Goal: Book appointment/travel/reservation

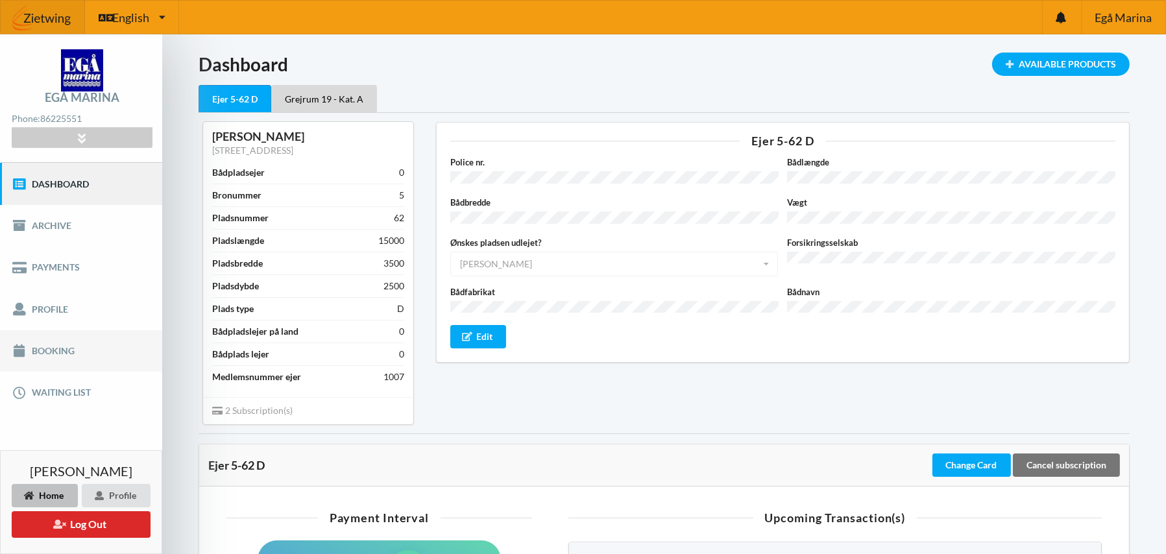
click at [49, 346] on link "Booking" at bounding box center [81, 351] width 162 height 42
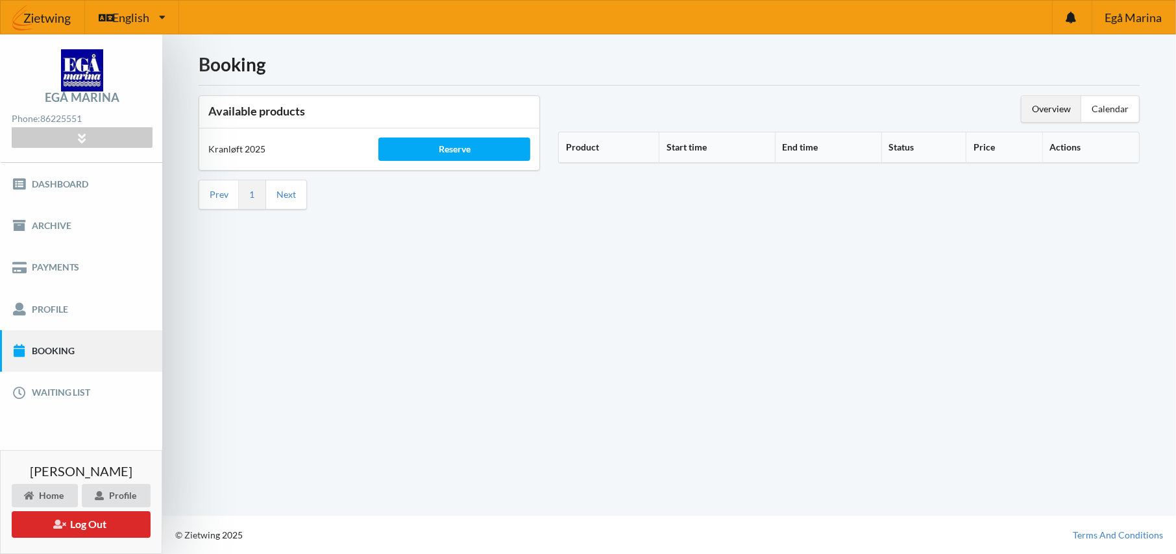
click at [597, 146] on th "Product" at bounding box center [609, 147] width 100 height 30
click at [608, 147] on icon at bounding box center [604, 145] width 11 height 9
click at [729, 141] on th "Start time" at bounding box center [735, 147] width 111 height 30
click at [53, 387] on link "Waiting list" at bounding box center [81, 393] width 162 height 42
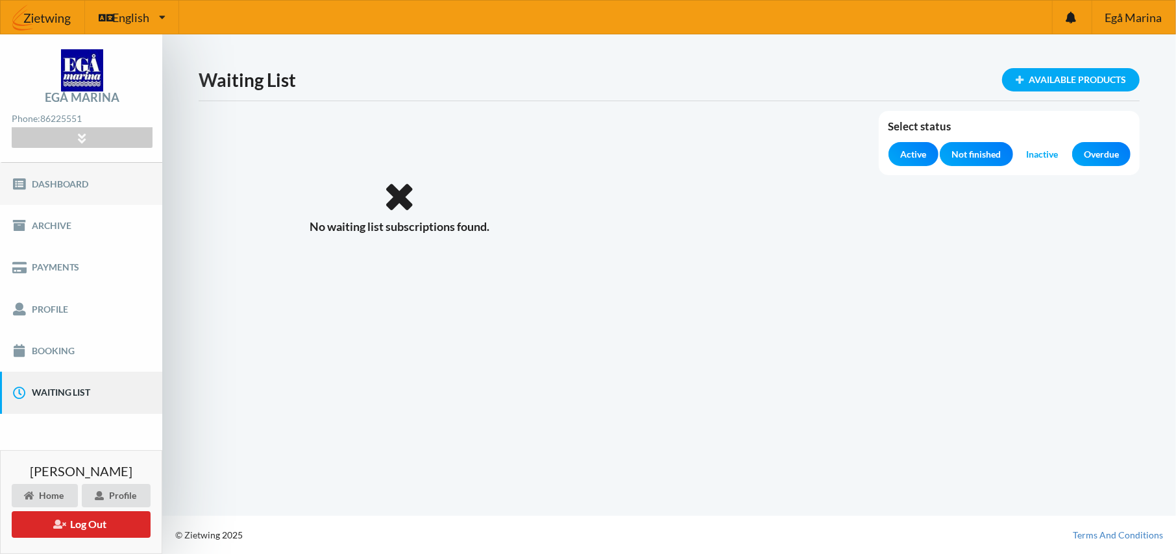
click at [54, 180] on link "Dashboard" at bounding box center [81, 184] width 162 height 42
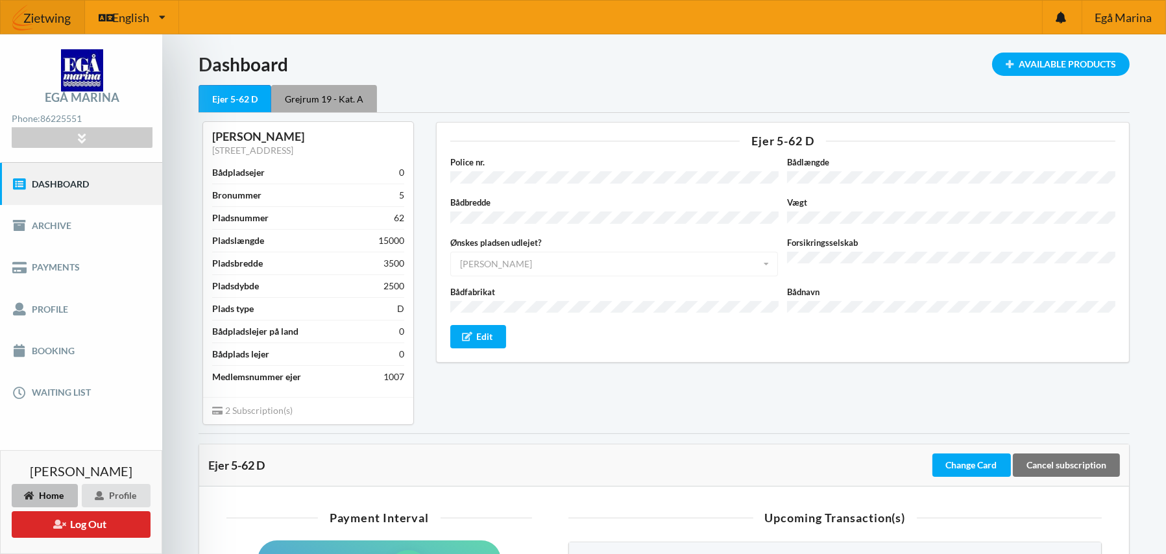
click at [334, 99] on div "Grejrum 19 - Kat. A" at bounding box center [324, 98] width 106 height 27
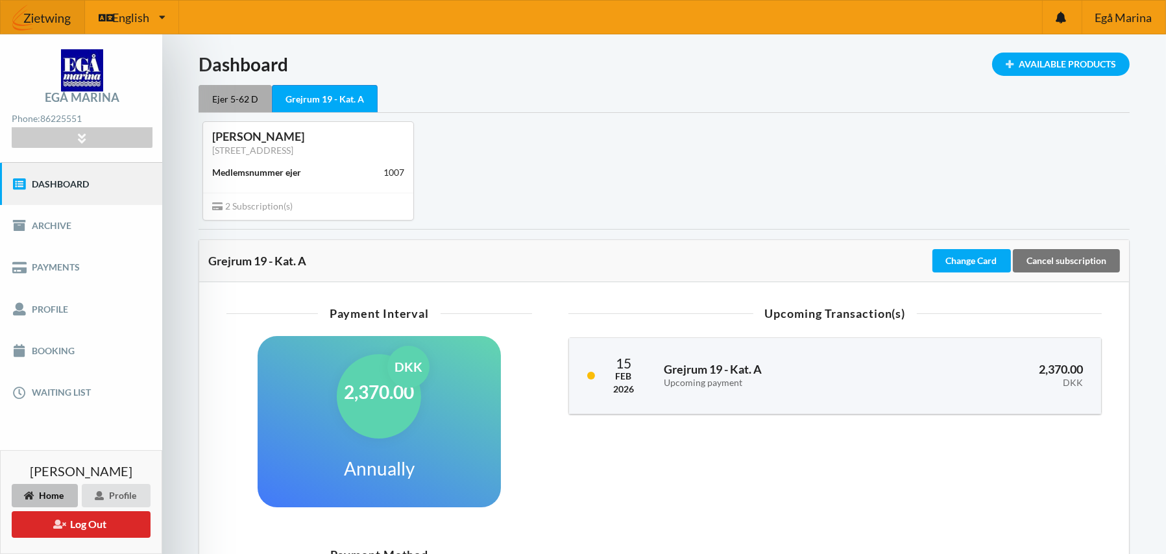
click at [231, 97] on div "Ejer 5-62 D" at bounding box center [235, 98] width 73 height 27
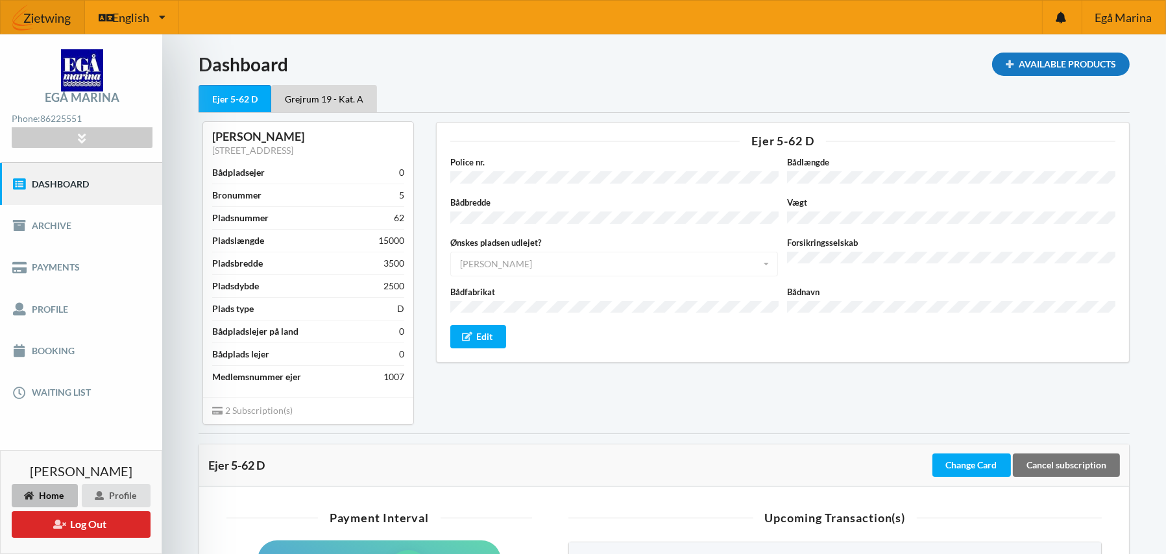
click at [1041, 64] on div "Available Products" at bounding box center [1061, 64] width 138 height 23
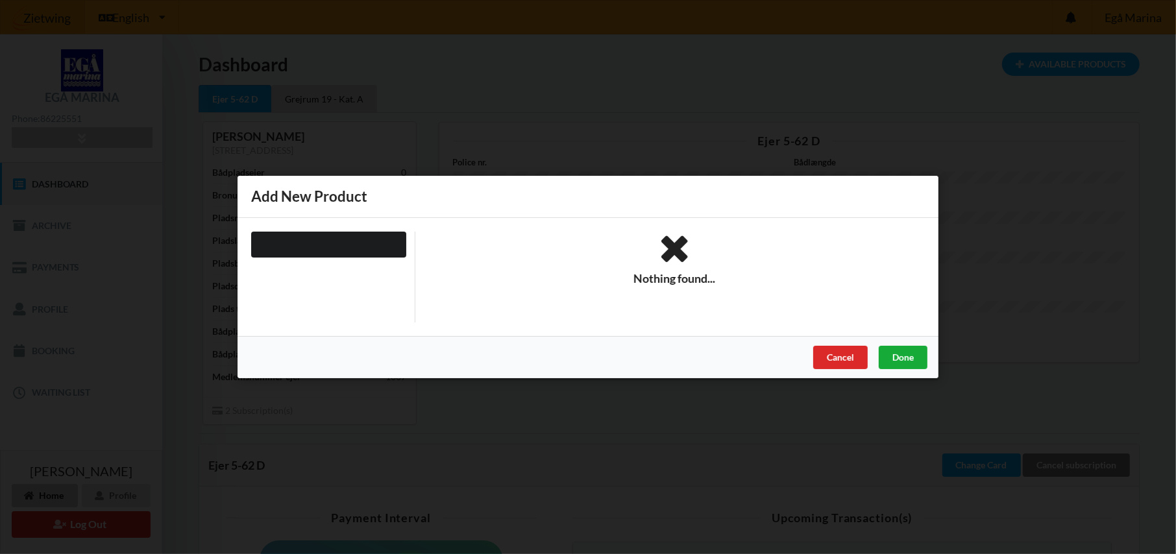
click at [910, 349] on div "Done" at bounding box center [902, 357] width 49 height 23
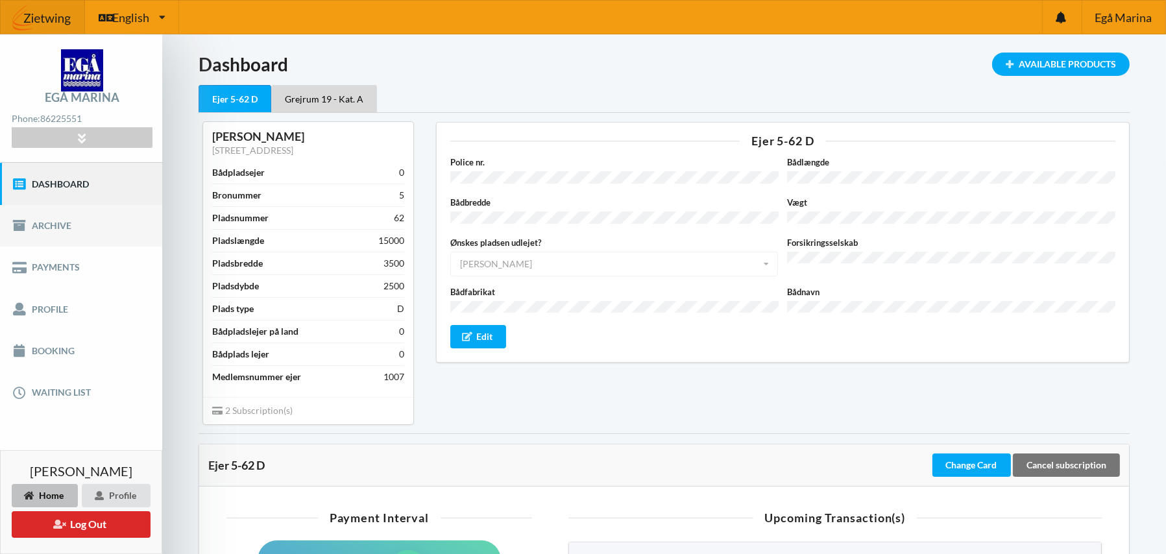
click at [54, 222] on link "Archive" at bounding box center [81, 226] width 162 height 42
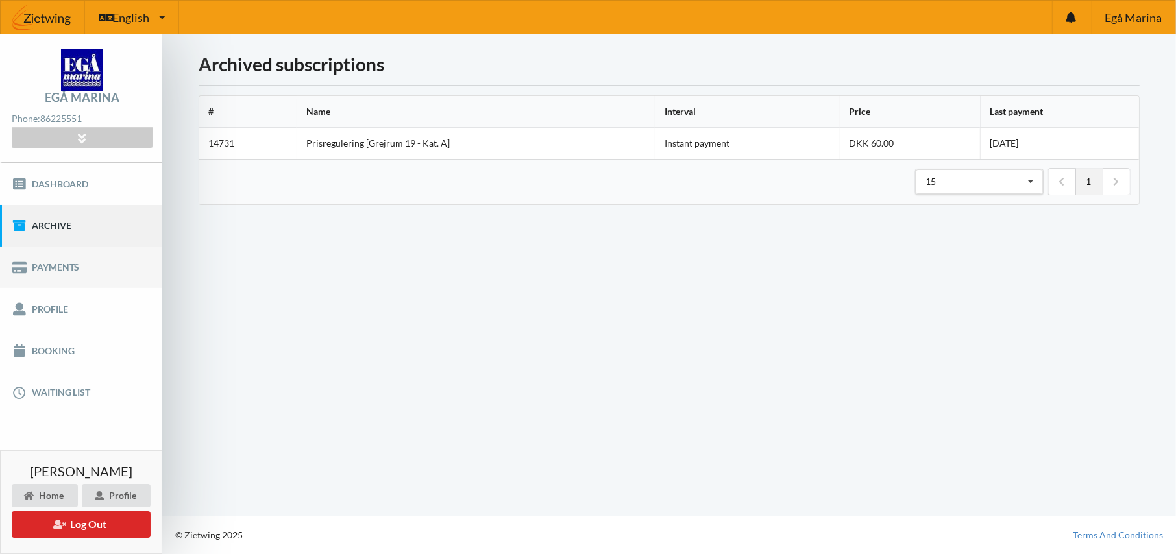
click at [53, 261] on link "Payments" at bounding box center [81, 268] width 162 height 42
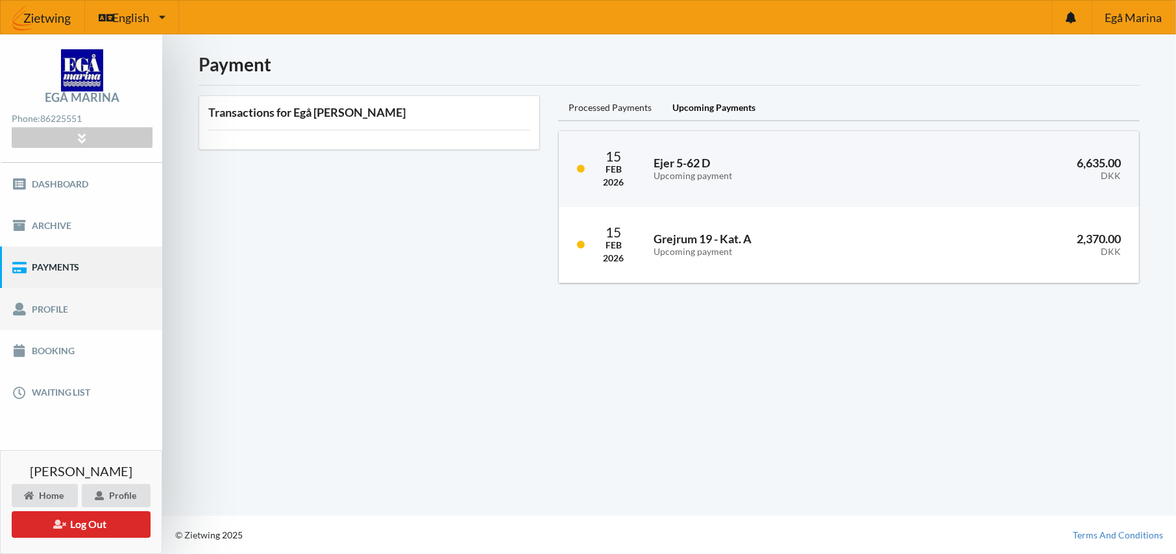
click at [45, 307] on link "Profile" at bounding box center [81, 309] width 162 height 42
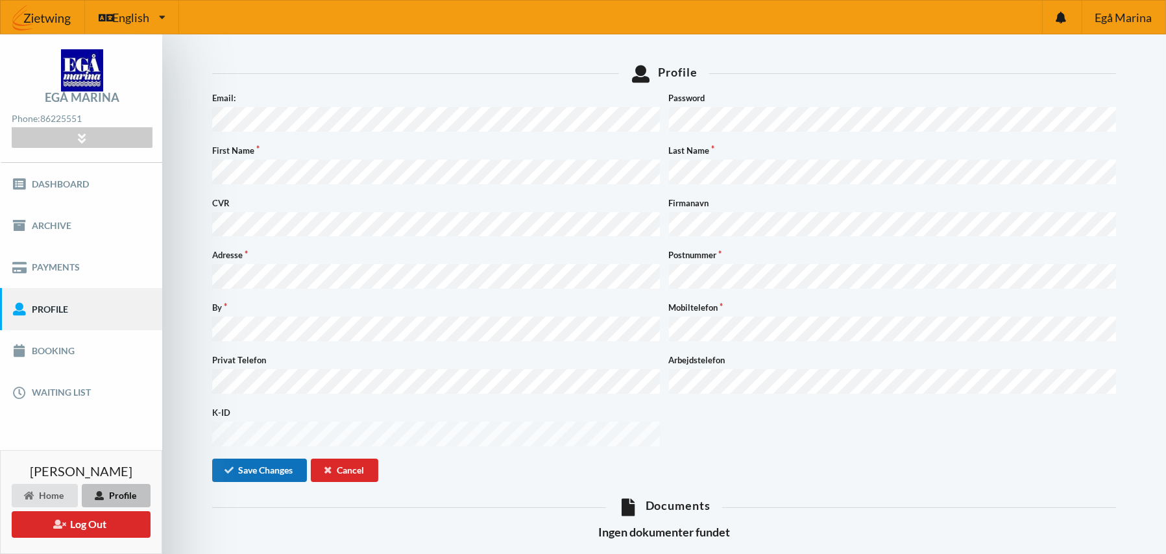
click at [271, 459] on button "Save Changes" at bounding box center [259, 470] width 95 height 23
click at [51, 350] on link "Booking" at bounding box center [81, 351] width 162 height 42
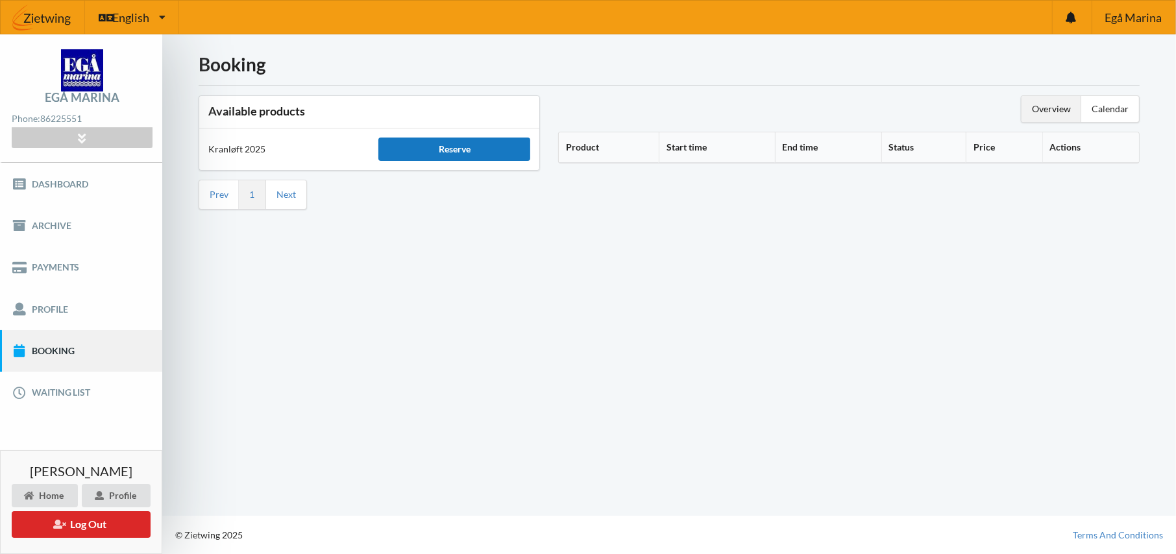
click at [465, 148] on div "Reserve" at bounding box center [454, 149] width 152 height 23
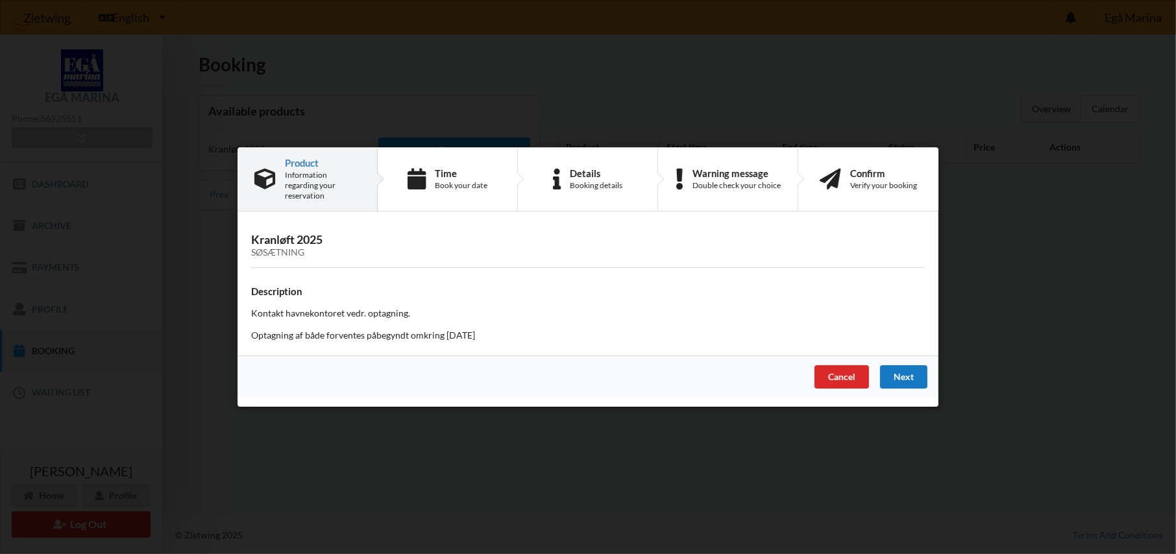
click at [899, 367] on div "Next" at bounding box center [903, 376] width 47 height 23
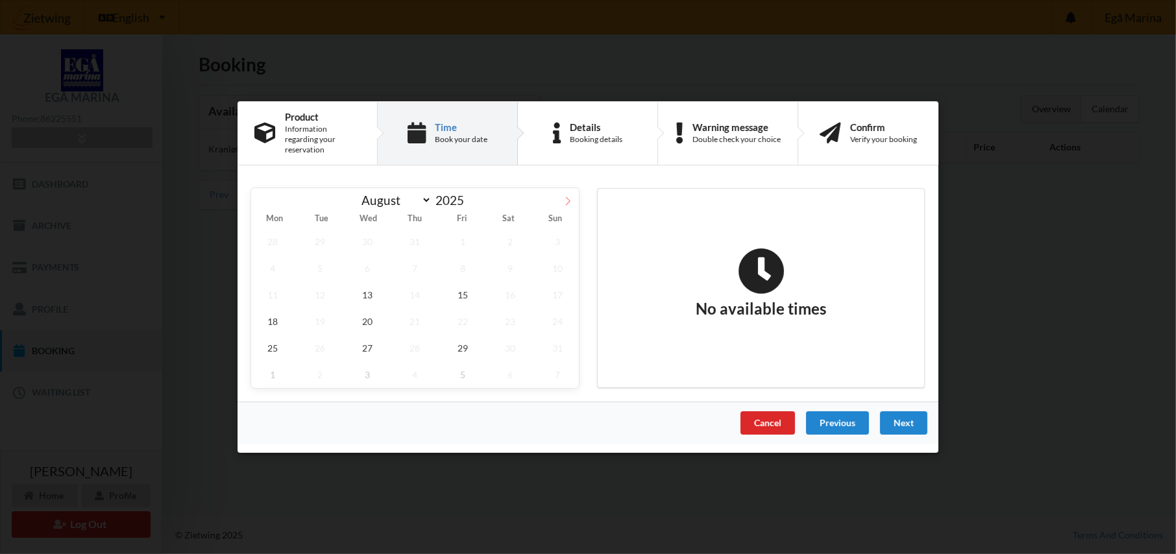
click at [568, 197] on icon at bounding box center [567, 201] width 9 height 9
click at [566, 197] on icon at bounding box center [567, 201] width 9 height 9
click at [570, 197] on icon at bounding box center [567, 201] width 9 height 9
click at [569, 197] on icon at bounding box center [568, 201] width 5 height 8
click at [260, 197] on icon at bounding box center [262, 201] width 9 height 9
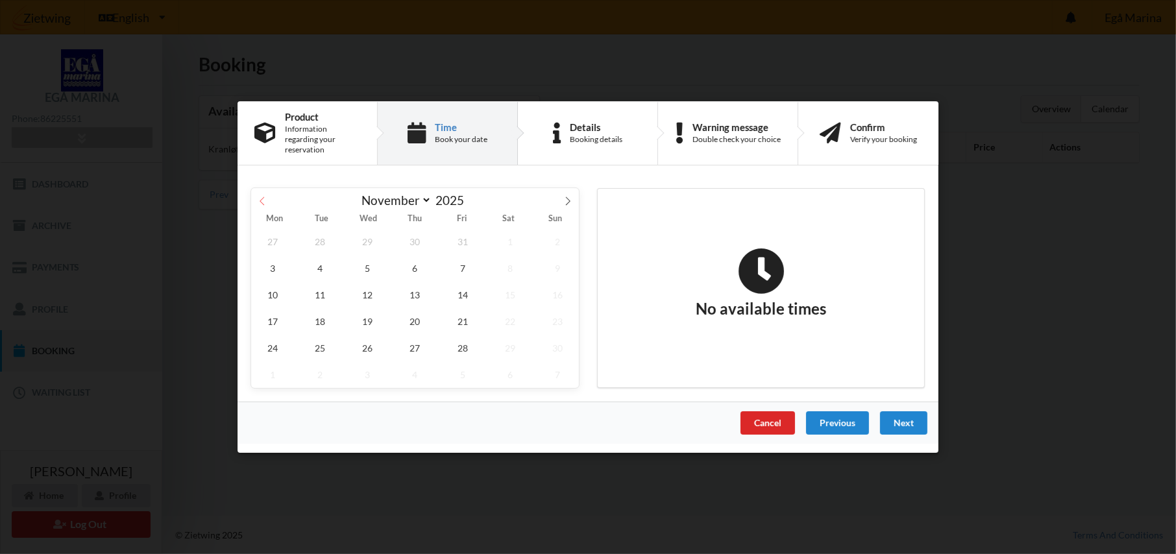
click at [260, 197] on icon at bounding box center [262, 201] width 9 height 9
select select "9"
click at [363, 258] on span "8" at bounding box center [367, 268] width 43 height 27
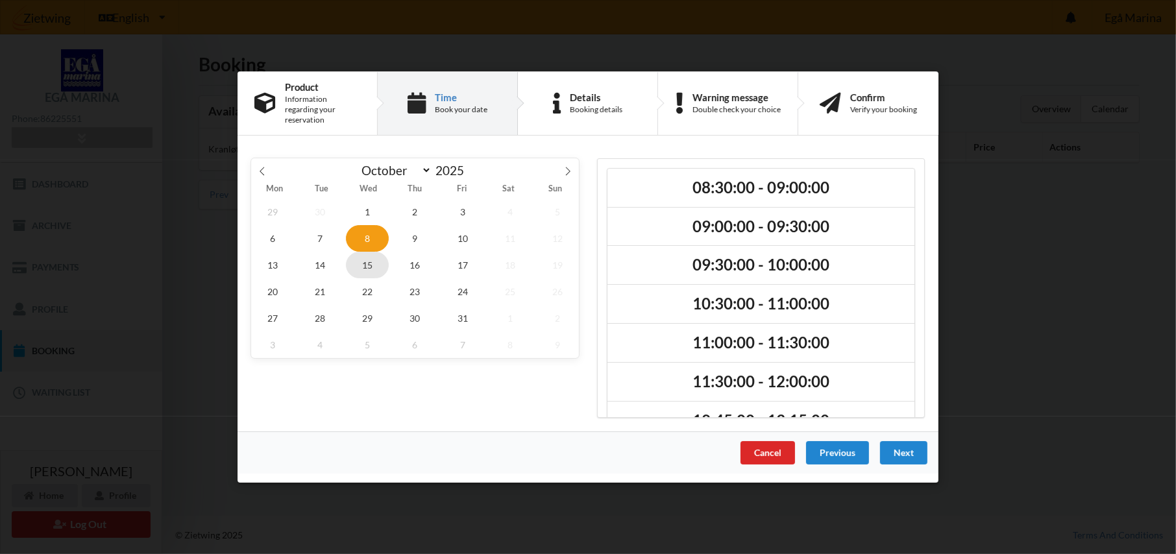
click at [372, 252] on span "15" at bounding box center [367, 265] width 43 height 27
click at [830, 443] on div "Previous" at bounding box center [837, 452] width 63 height 23
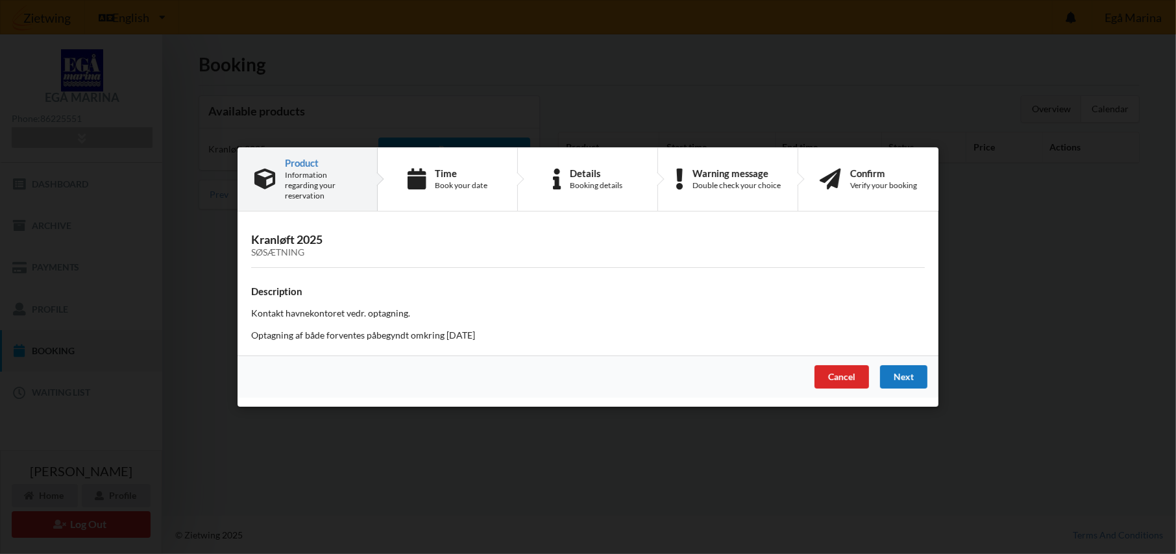
click at [903, 370] on div "Next" at bounding box center [903, 376] width 47 height 23
select select "9"
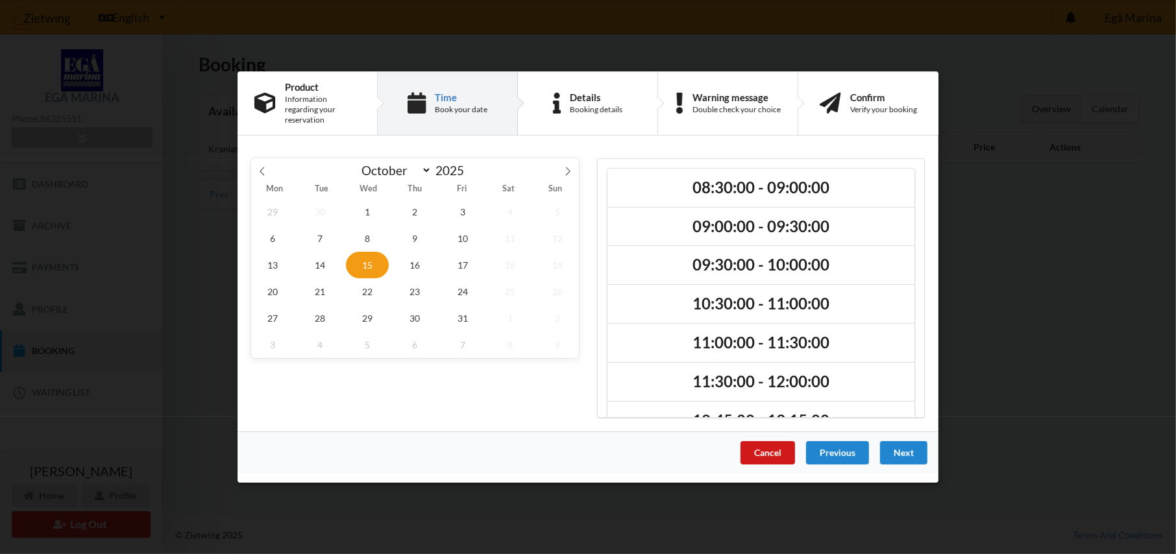
click at [767, 452] on div "Cancel" at bounding box center [767, 452] width 54 height 23
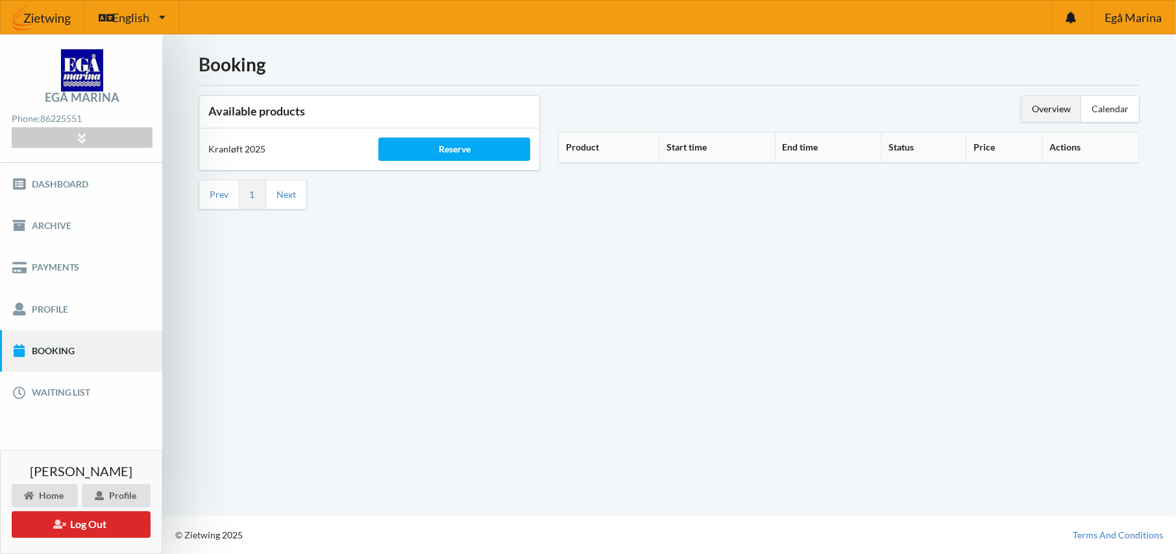
click at [583, 142] on th "Product" at bounding box center [609, 147] width 100 height 30
click at [608, 143] on icon at bounding box center [604, 145] width 11 height 9
click at [608, 145] on icon at bounding box center [604, 145] width 11 height 9
click at [1076, 142] on th "Actions" at bounding box center [1092, 147] width 93 height 30
click at [1071, 149] on th "Actions" at bounding box center [1092, 147] width 93 height 30
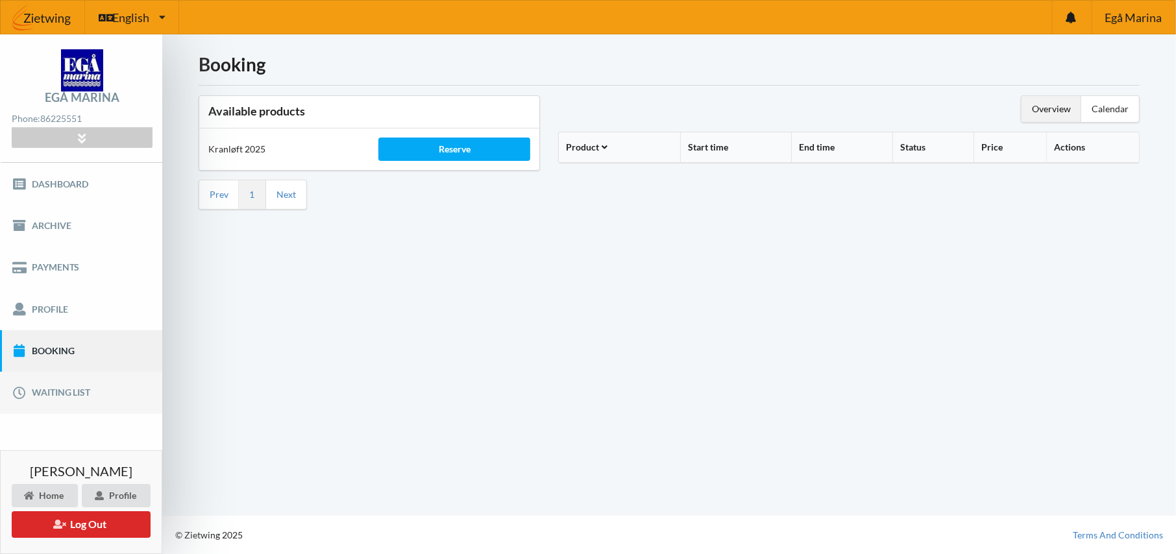
click at [66, 393] on link "Waiting list" at bounding box center [81, 393] width 162 height 42
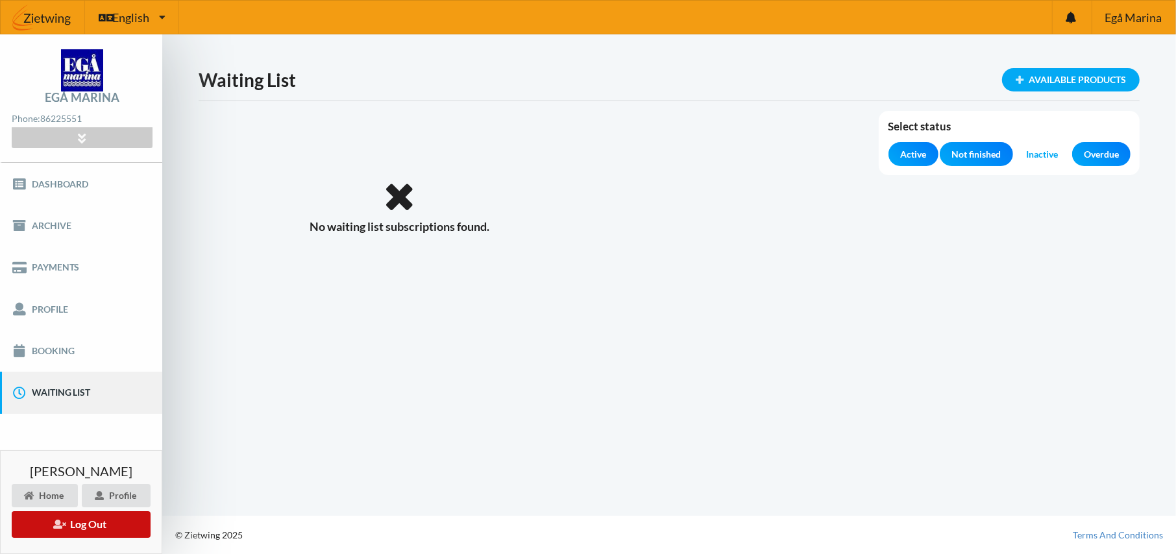
click at [86, 521] on button "Log Out" at bounding box center [81, 524] width 139 height 27
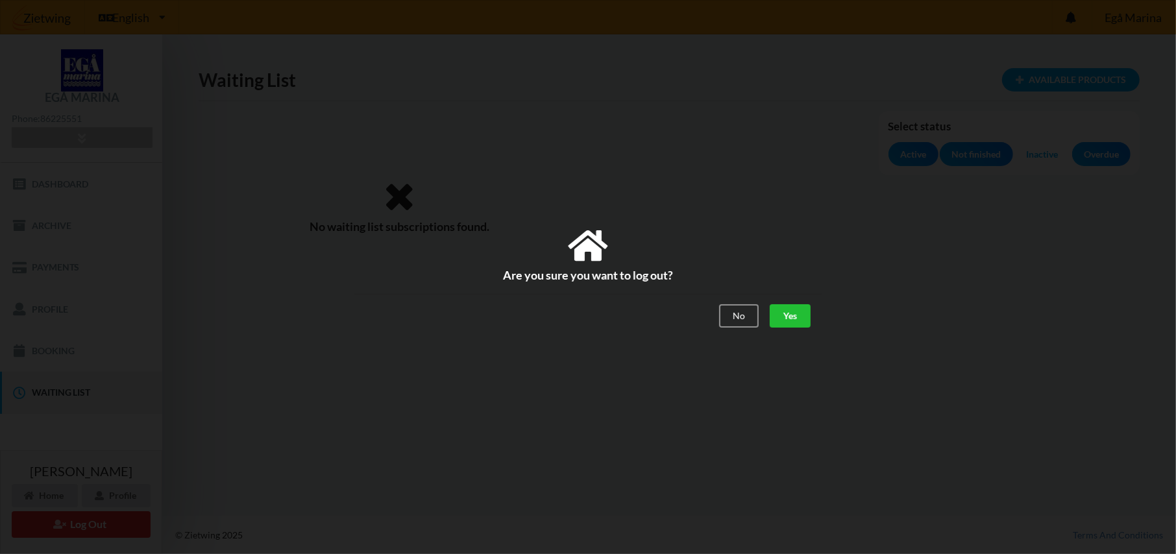
click at [789, 319] on div "Yes" at bounding box center [789, 316] width 41 height 23
